Goal: Task Accomplishment & Management: Use online tool/utility

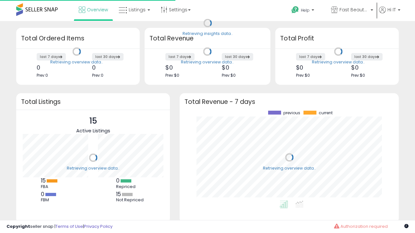
scroll to position [90, 206]
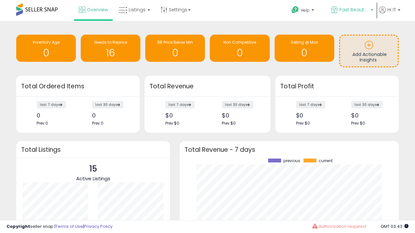
click at [351, 10] on span "Fast Beauty ([GEOGRAPHIC_DATA])" at bounding box center [353, 9] width 29 height 6
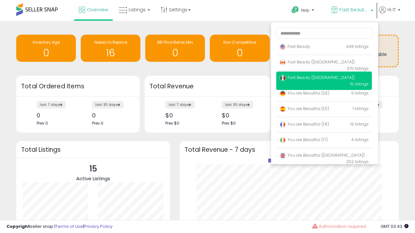
click at [324, 48] on p "Fast Beauty 448 listings" at bounding box center [324, 47] width 96 height 13
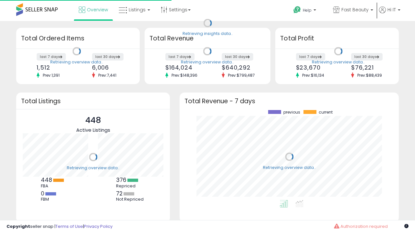
scroll to position [90, 206]
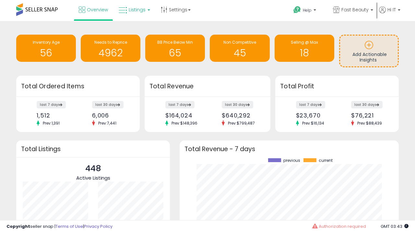
click at [134, 10] on span "Listings" at bounding box center [137, 9] width 17 height 6
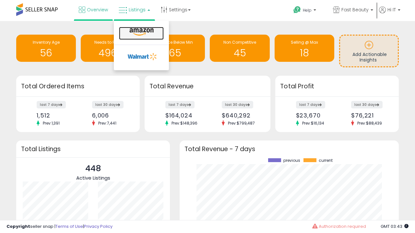
click at [141, 32] on icon at bounding box center [141, 32] width 28 height 8
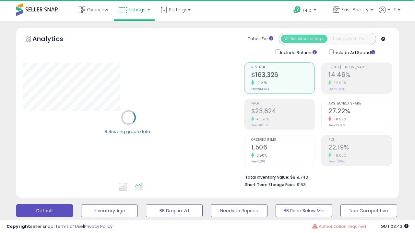
scroll to position [126, 0]
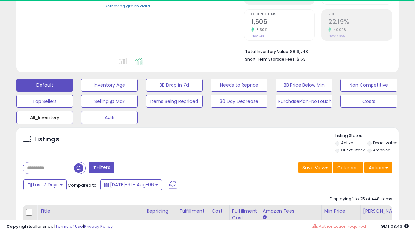
click at [81, 92] on button "All_Inventory" at bounding box center [109, 85] width 57 height 13
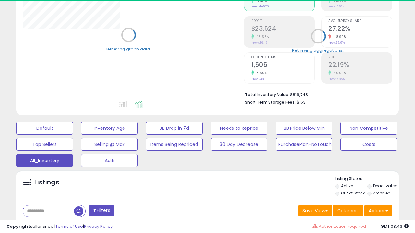
scroll to position [194, 0]
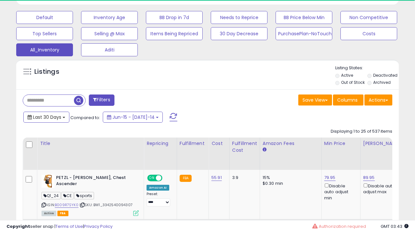
click at [46, 117] on span "Last 30 Days" at bounding box center [47, 117] width 28 height 6
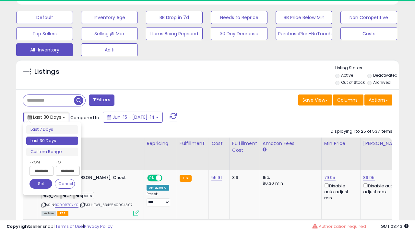
scroll to position [133, 221]
click at [52, 141] on li "Last 30 Days" at bounding box center [52, 141] width 52 height 9
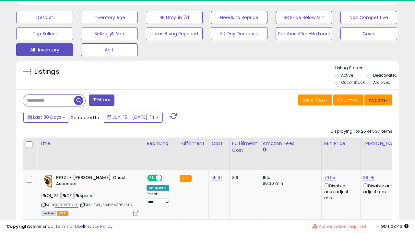
click at [378, 100] on button "Actions" at bounding box center [378, 100] width 28 height 11
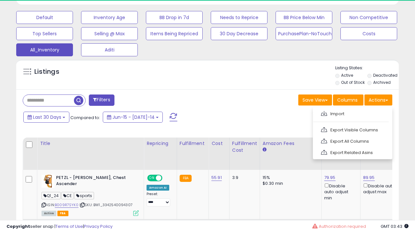
click at [352, 141] on link "Export All Columns" at bounding box center [351, 141] width 71 height 10
